Goal: Check status: Check status

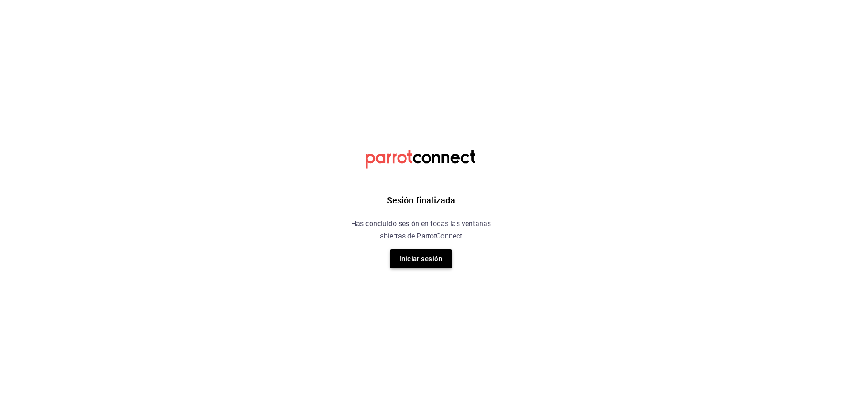
click at [417, 257] on button "Iniciar sesión" at bounding box center [421, 259] width 62 height 19
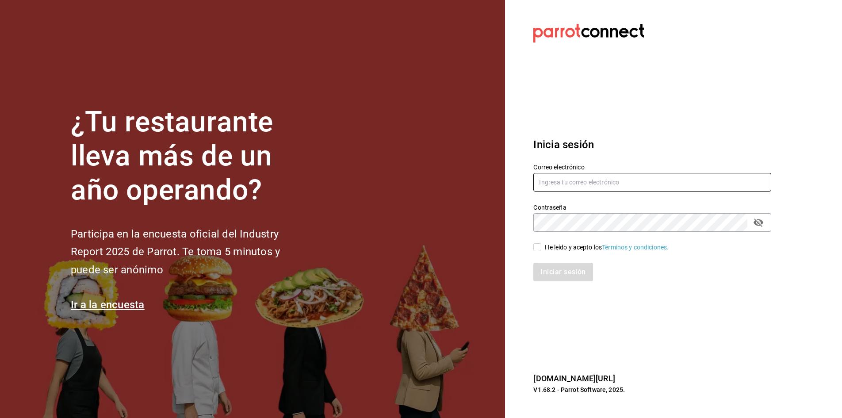
type input "multiuser@sushiexpress.com"
click at [538, 249] on input "He leído y acepto los Términos y condiciones." at bounding box center [538, 247] width 8 height 8
checkbox input "true"
click at [549, 267] on button "Iniciar sesión" at bounding box center [564, 272] width 60 height 19
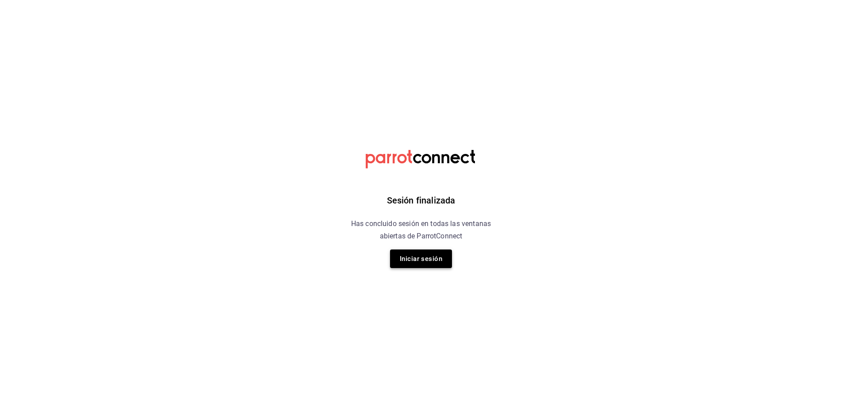
click at [423, 254] on button "Iniciar sesión" at bounding box center [421, 259] width 62 height 19
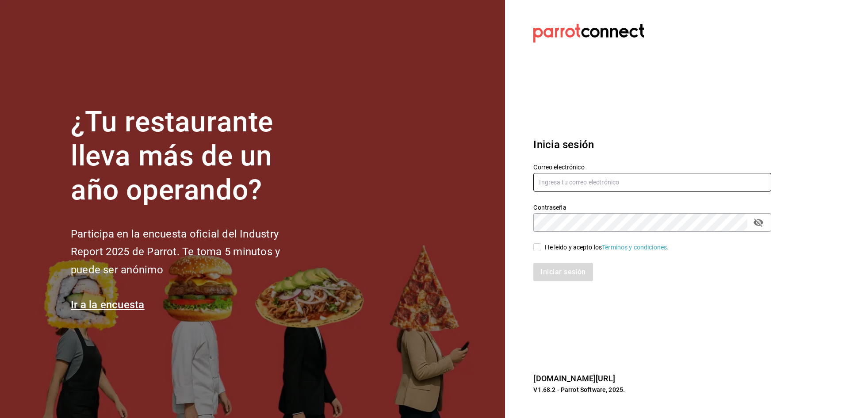
type input "[EMAIL_ADDRESS][DOMAIN_NAME]"
click at [537, 250] on input "He leído y acepto los Términos y condiciones." at bounding box center [538, 247] width 8 height 8
checkbox input "true"
click at [546, 268] on button "Iniciar sesión" at bounding box center [564, 272] width 60 height 19
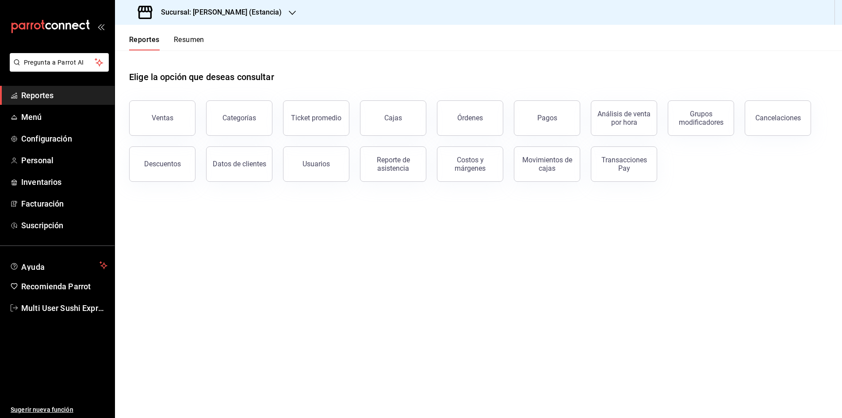
click at [183, 39] on button "Resumen" at bounding box center [189, 42] width 31 height 15
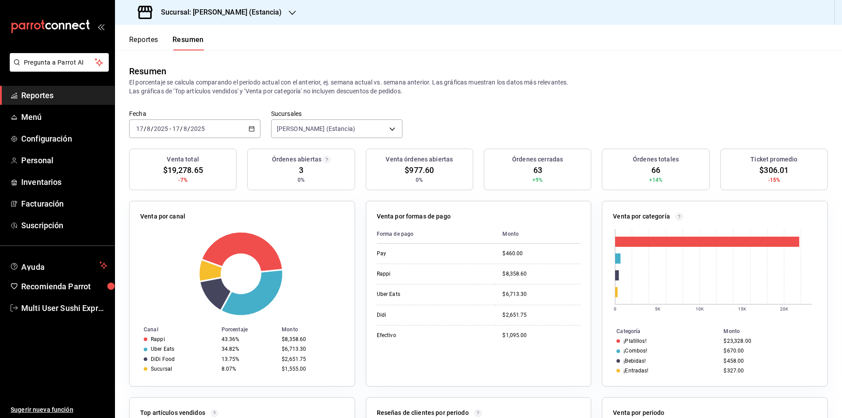
click at [250, 129] on icon "button" at bounding box center [252, 129] width 6 height 6
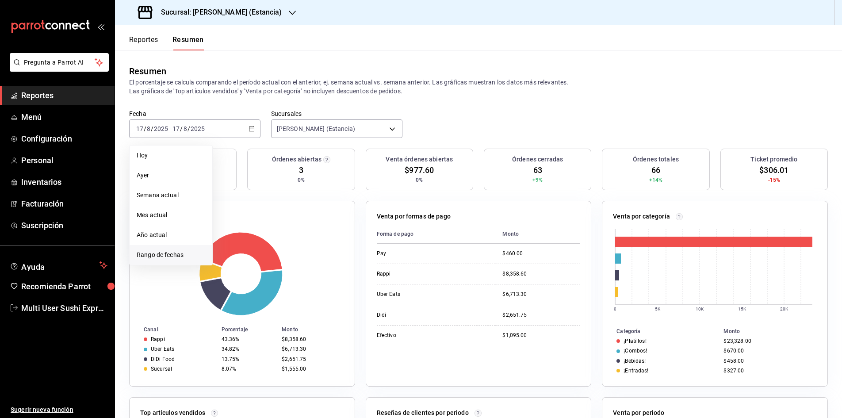
click at [176, 255] on span "Rango de fechas" at bounding box center [171, 254] width 69 height 9
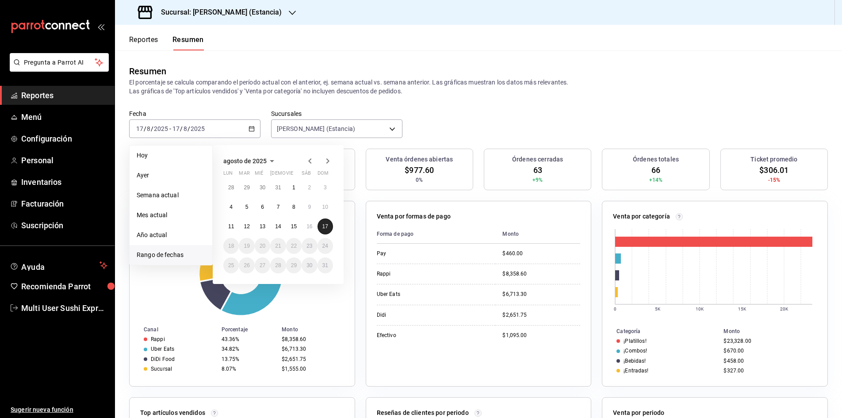
click at [323, 230] on abbr "17" at bounding box center [326, 226] width 6 height 6
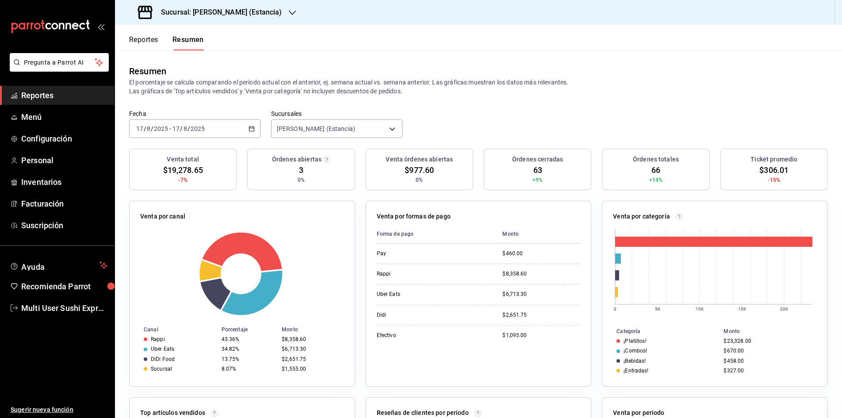
click at [249, 128] on \(Stroke\) "button" at bounding box center [251, 128] width 5 height 0
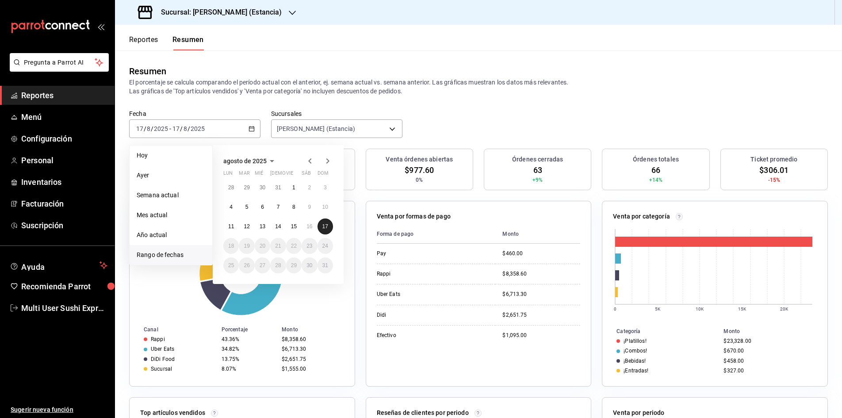
click at [330, 228] on button "17" at bounding box center [325, 227] width 15 height 16
click at [329, 228] on button "17" at bounding box center [325, 227] width 15 height 16
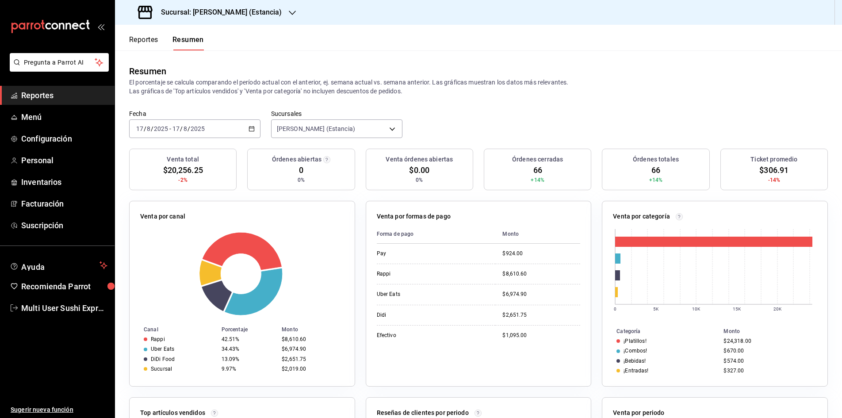
click at [146, 41] on button "Reportes" at bounding box center [143, 42] width 29 height 15
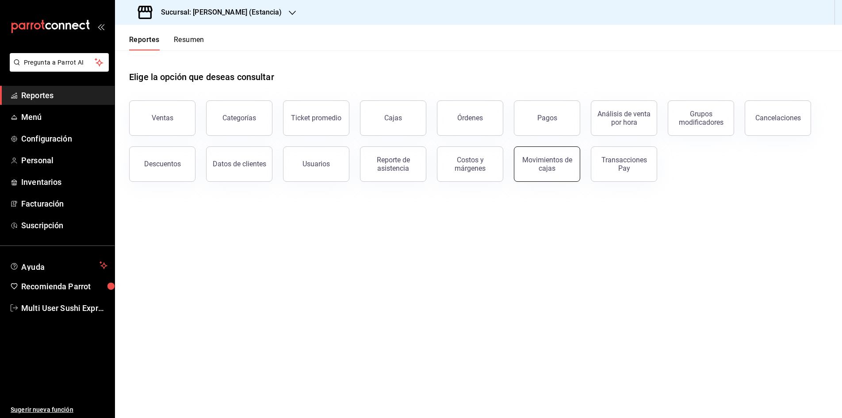
click at [546, 167] on div "Movimientos de cajas" at bounding box center [547, 164] width 55 height 17
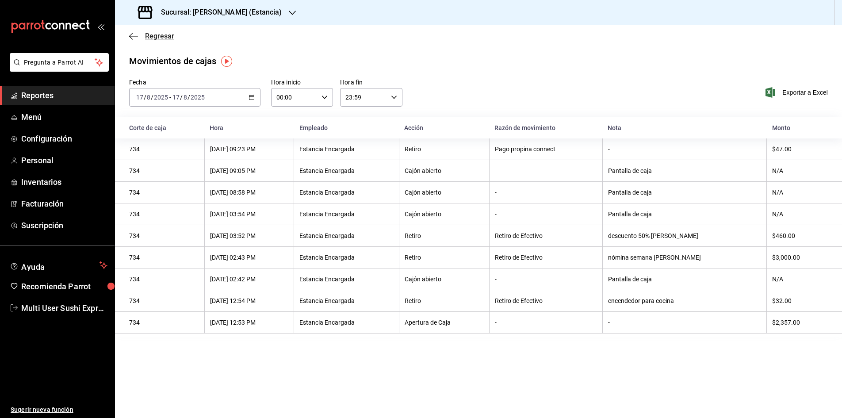
click at [131, 37] on icon "button" at bounding box center [133, 36] width 9 height 8
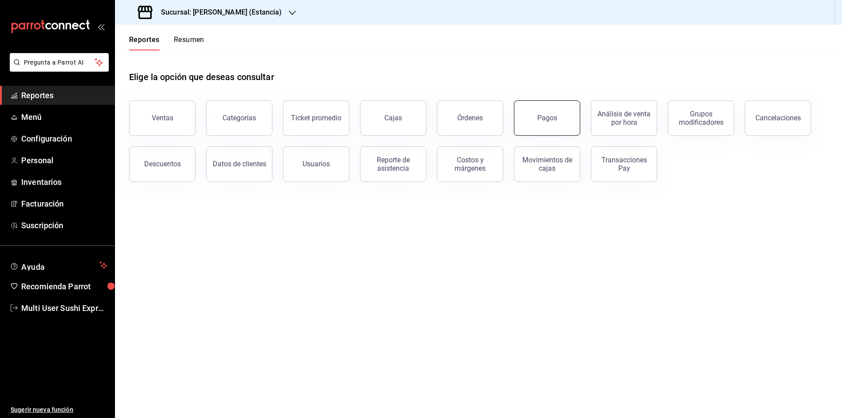
click at [539, 122] on button "Pagos" at bounding box center [547, 117] width 66 height 35
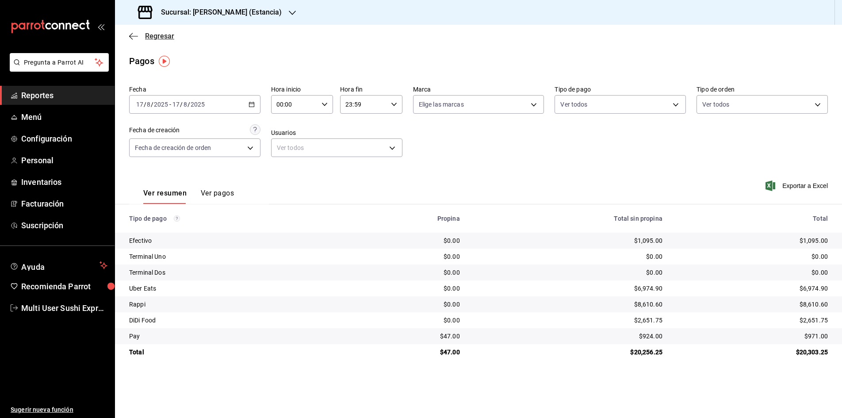
click at [131, 36] on icon "button" at bounding box center [133, 36] width 9 height 0
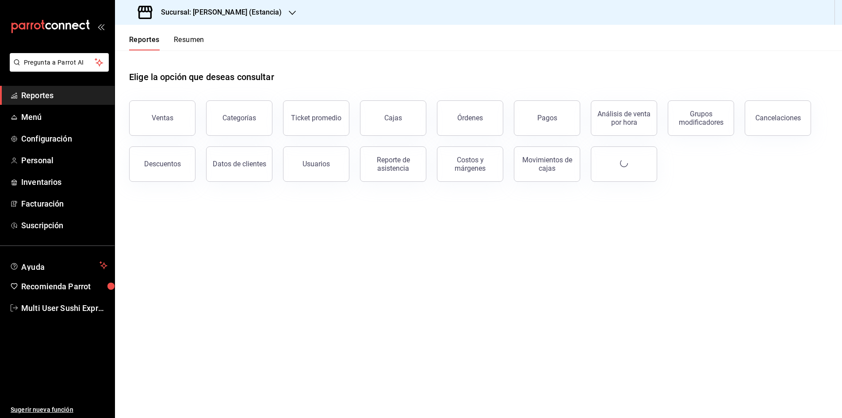
click at [188, 41] on button "Resumen" at bounding box center [189, 42] width 31 height 15
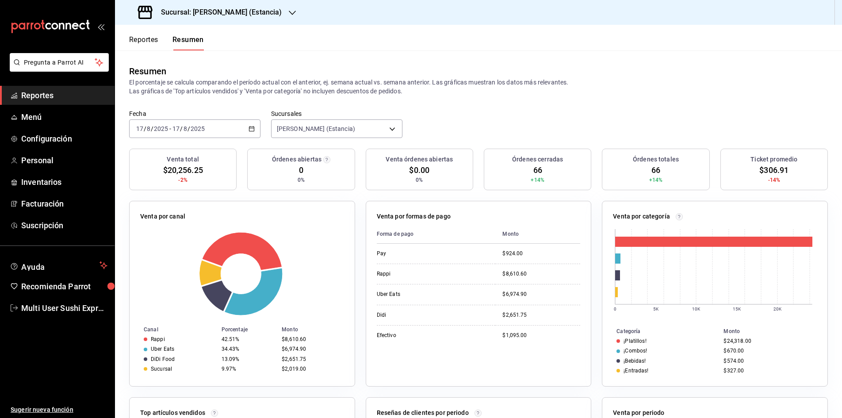
click at [151, 42] on button "Reportes" at bounding box center [143, 42] width 29 height 15
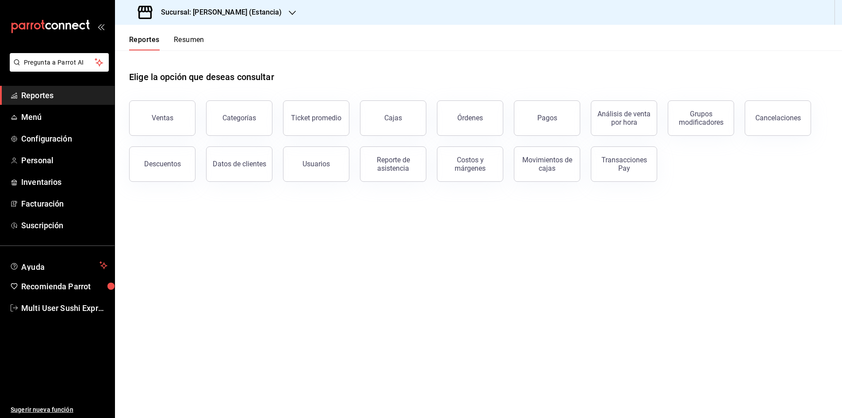
click at [193, 40] on button "Resumen" at bounding box center [189, 42] width 31 height 15
